Goal: Find specific page/section: Find specific page/section

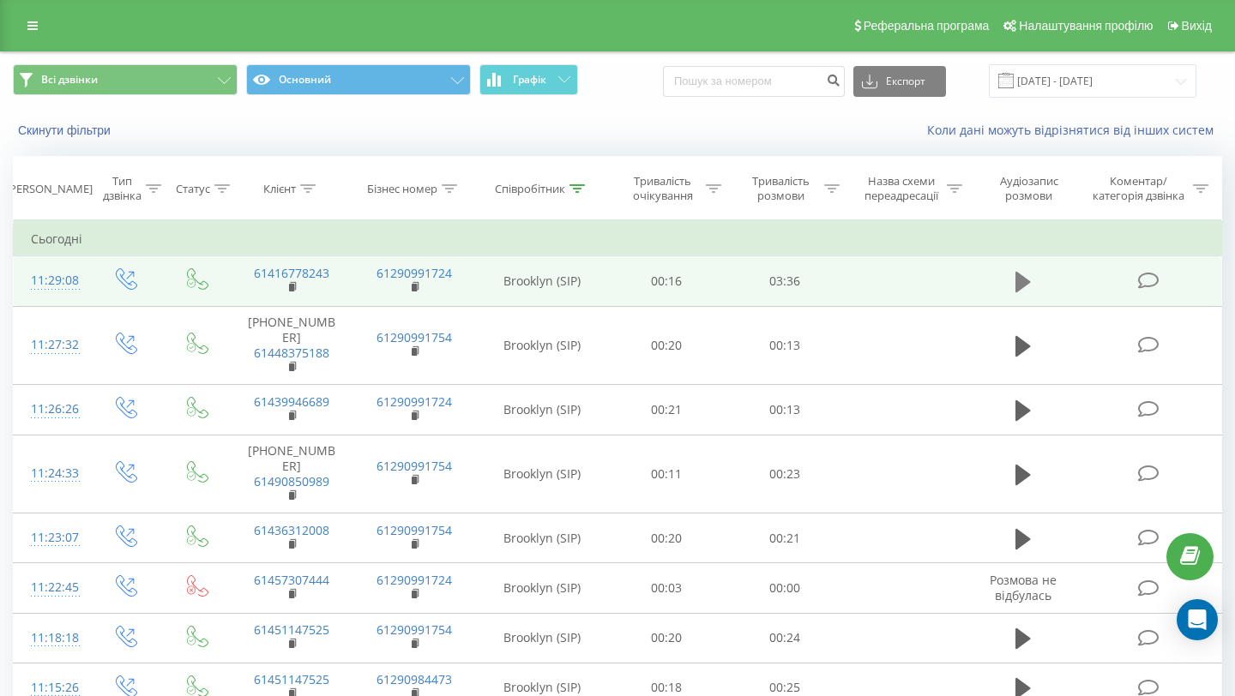
click at [1021, 286] on icon at bounding box center [1022, 282] width 15 height 21
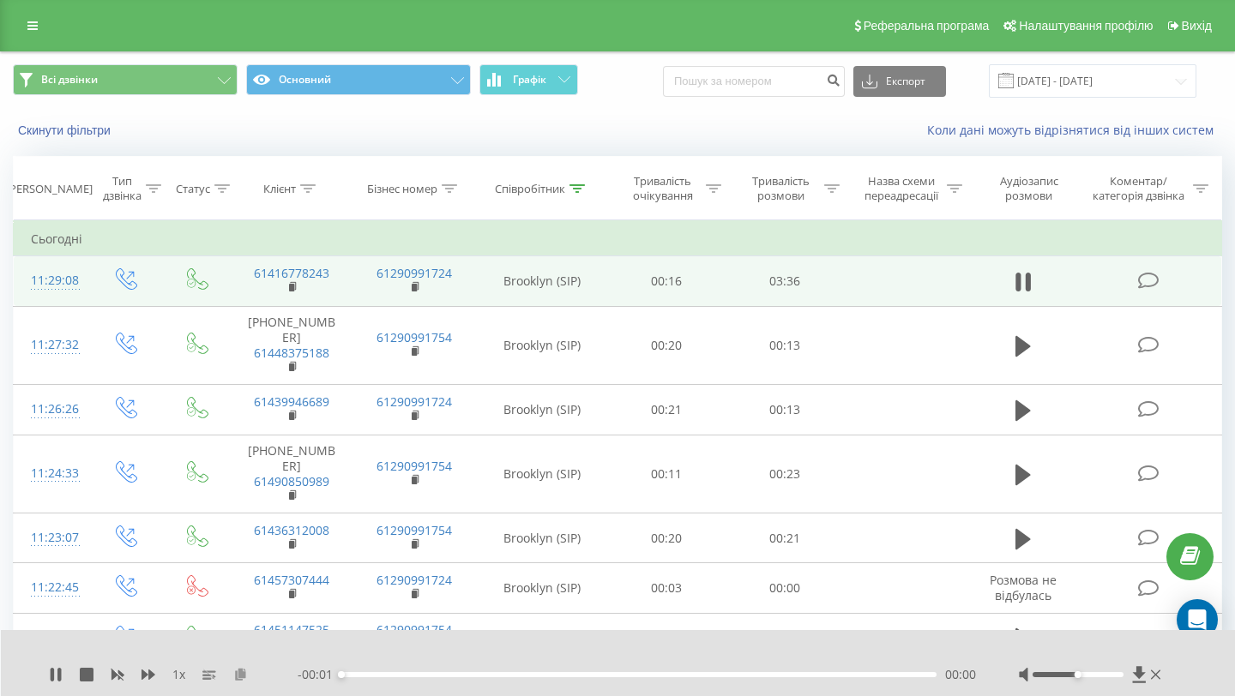
click at [236, 675] on icon at bounding box center [240, 674] width 15 height 12
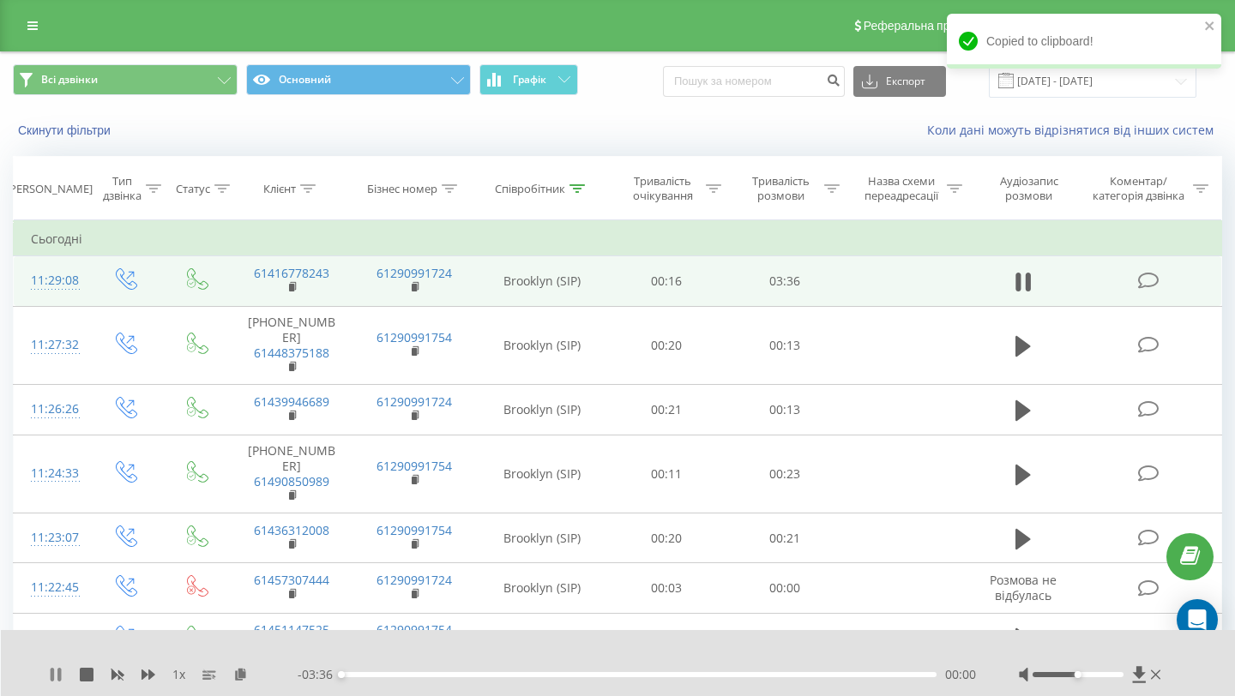
click at [49, 674] on icon at bounding box center [56, 675] width 14 height 14
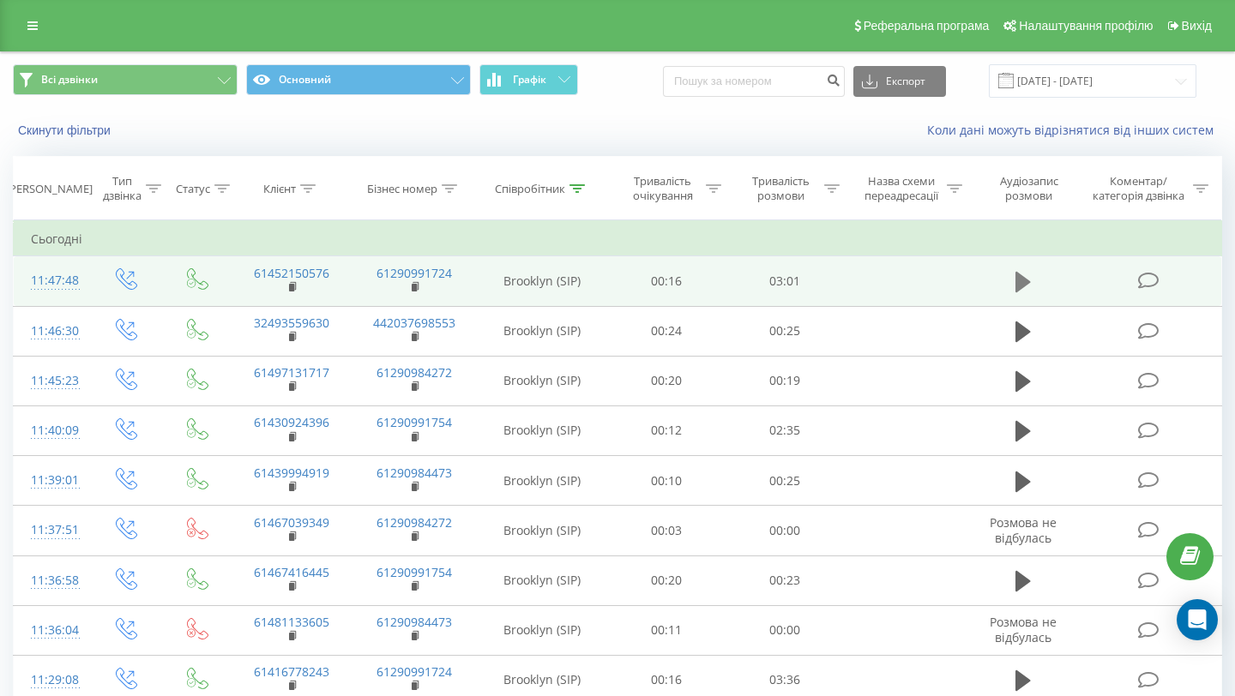
click at [1014, 284] on button at bounding box center [1023, 282] width 26 height 26
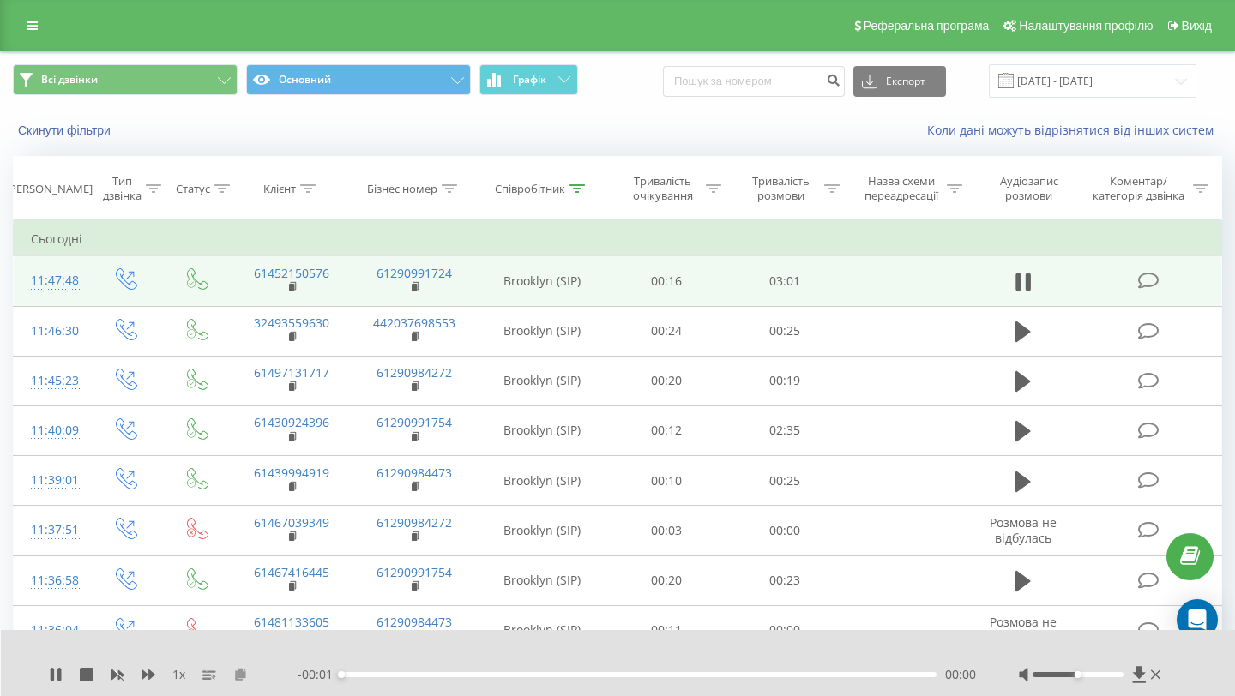
click at [238, 681] on button at bounding box center [240, 675] width 14 height 14
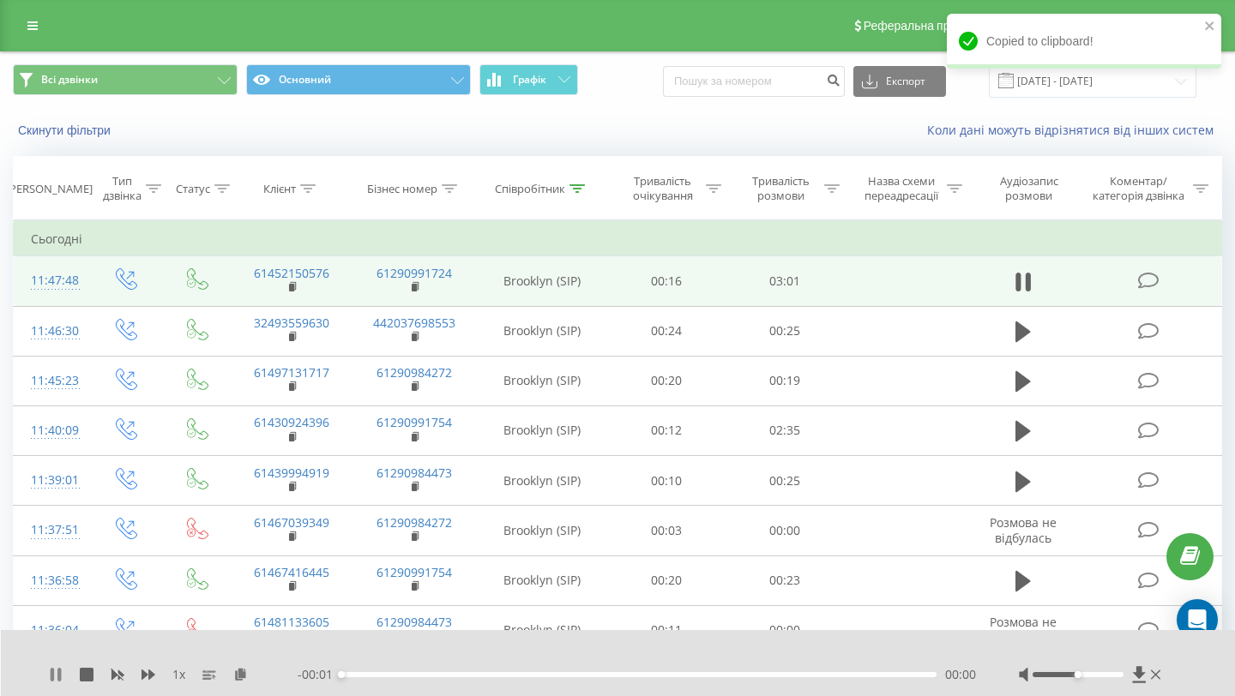
click at [54, 680] on icon at bounding box center [56, 675] width 14 height 14
